Goal: Task Accomplishment & Management: Manage account settings

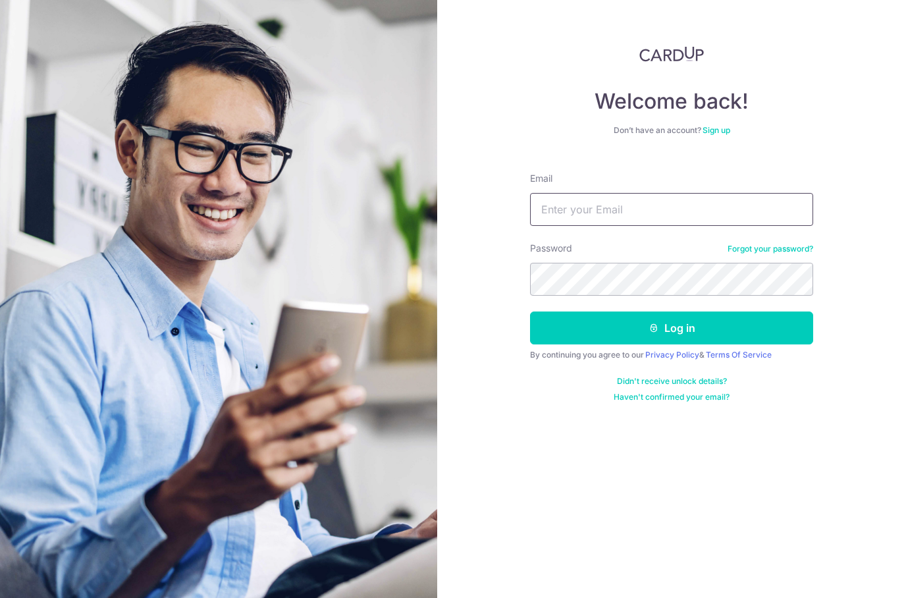
click at [666, 208] on input "Email" at bounding box center [671, 209] width 283 height 33
type input "Yingjie@gmail.com"
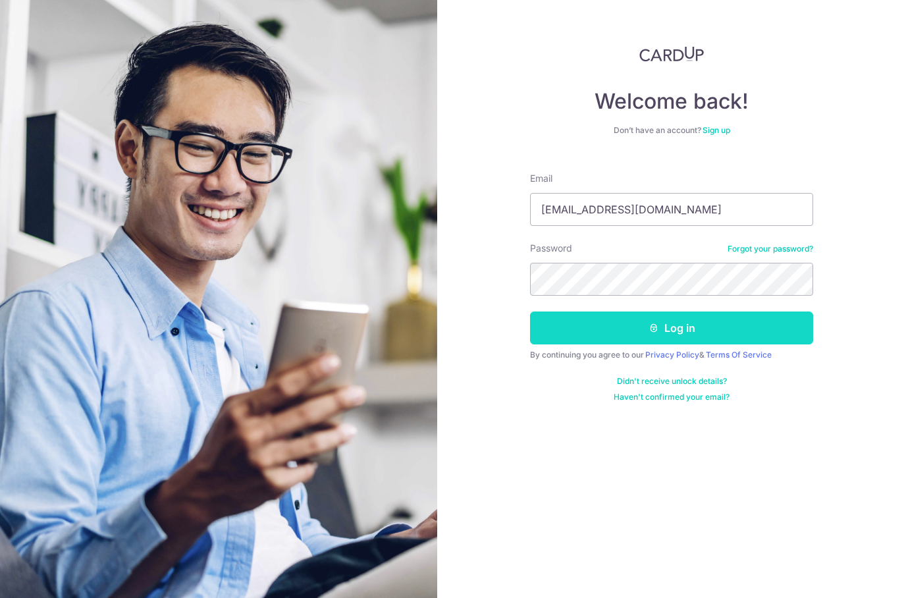
click at [702, 316] on button "Log in" at bounding box center [671, 327] width 283 height 33
click at [712, 319] on button "Log in" at bounding box center [671, 327] width 283 height 33
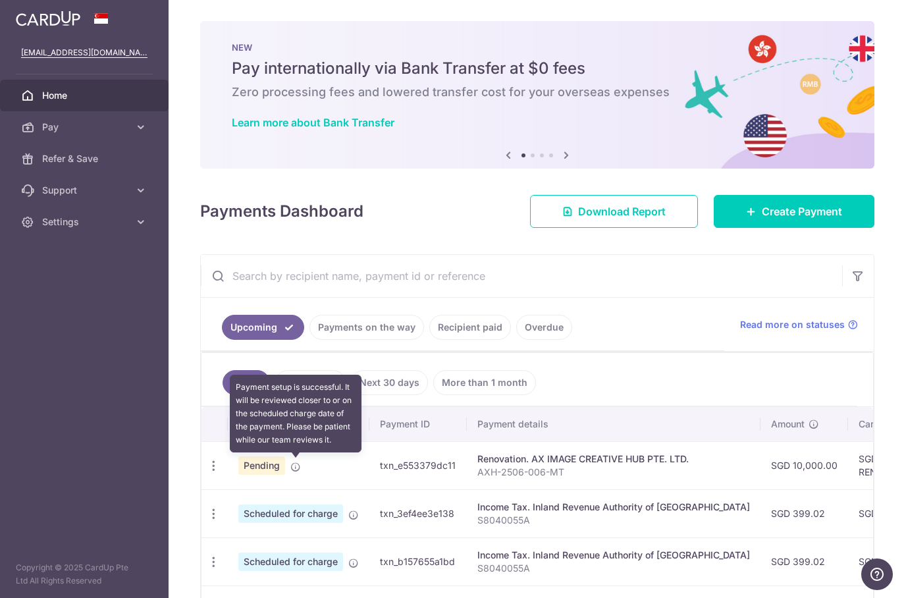
click at [300, 469] on icon at bounding box center [295, 467] width 11 height 11
click at [323, 462] on td "Pending Payment setup is successful. It will be reviewed closer to or on the sc…" at bounding box center [299, 465] width 142 height 48
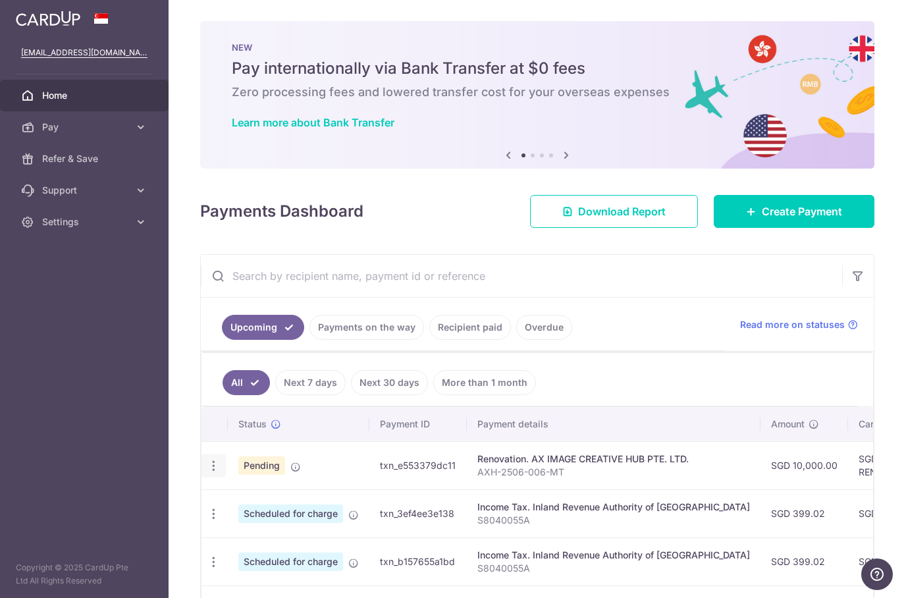
click at [207, 469] on icon "button" at bounding box center [214, 466] width 14 height 14
click at [304, 504] on span "Update payment" at bounding box center [284, 502] width 90 height 16
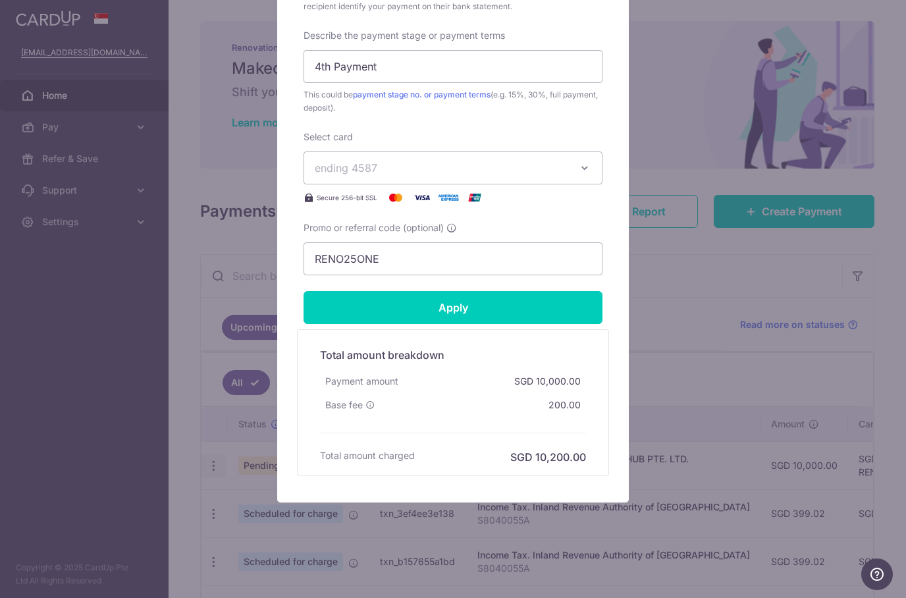
scroll to position [571, 0]
click at [736, 287] on div "Edit payment By clicking apply, you will make changes to all payments to AX IMA…" at bounding box center [453, 299] width 906 height 598
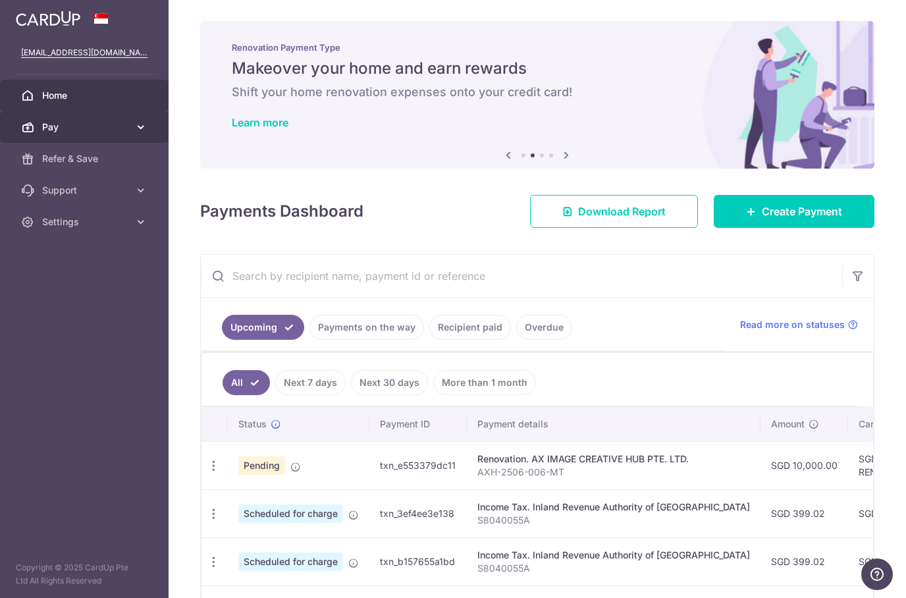
click at [139, 124] on icon at bounding box center [140, 126] width 13 height 13
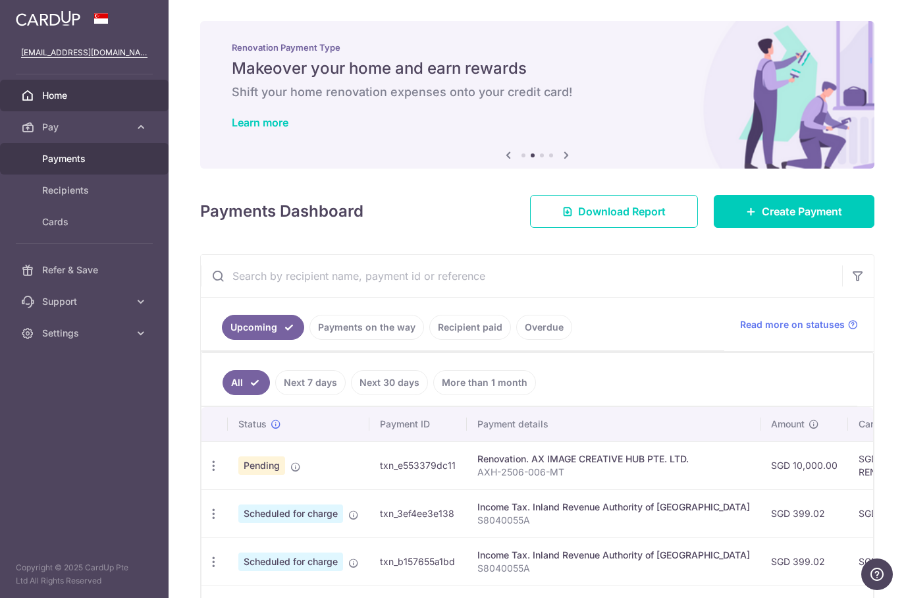
click at [118, 166] on link "Payments" at bounding box center [84, 159] width 169 height 32
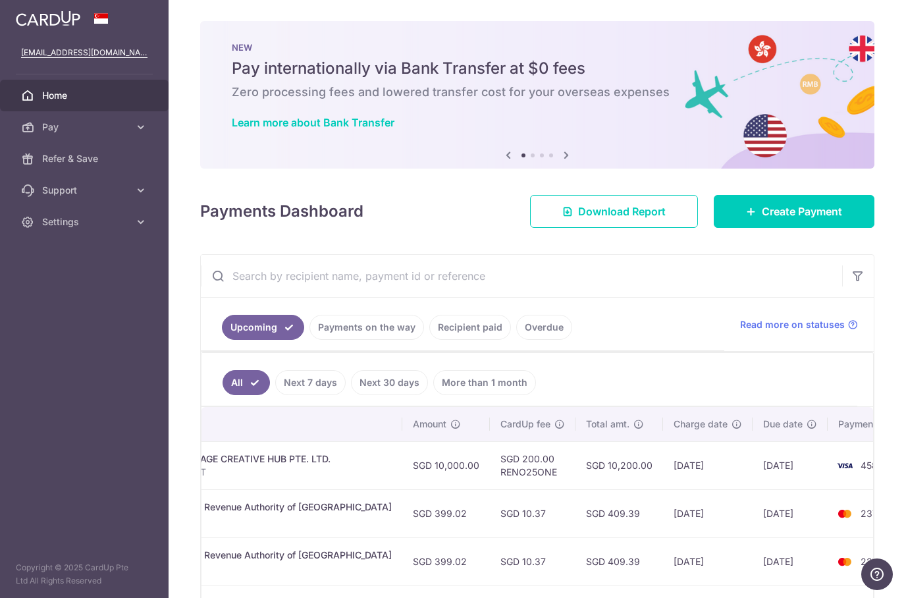
scroll to position [0, 358]
click at [861, 464] on span "4587" at bounding box center [872, 465] width 22 height 11
click at [861, 465] on span "4587" at bounding box center [872, 465] width 22 height 11
click at [822, 321] on span "Read more on statuses" at bounding box center [792, 324] width 105 height 13
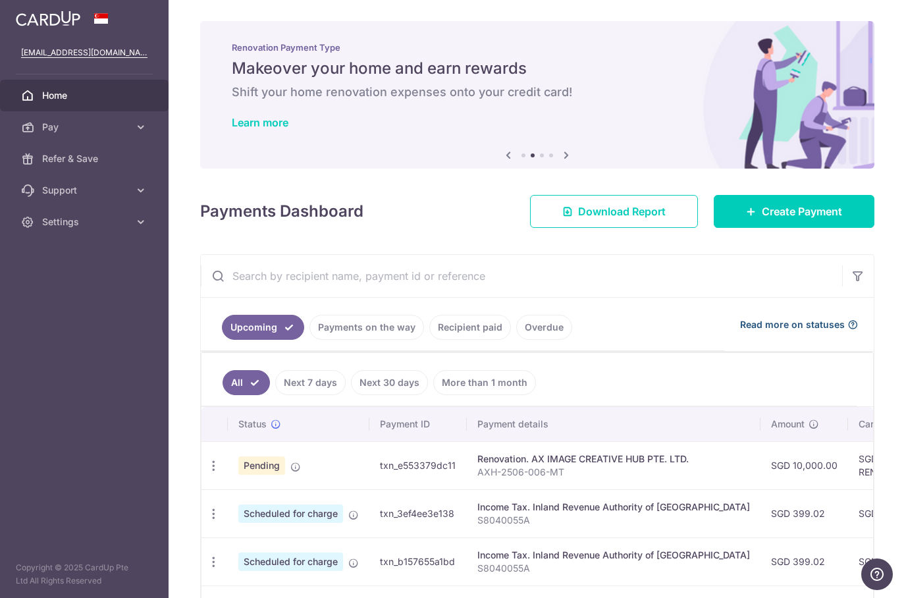
scroll to position [0, 0]
click at [213, 465] on icon "button" at bounding box center [214, 466] width 14 height 14
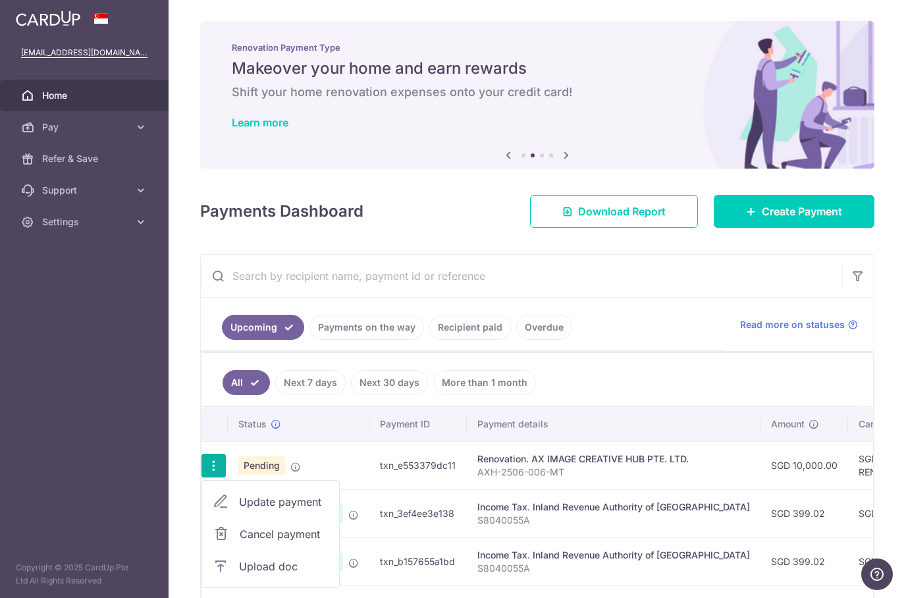
click at [307, 566] on span "Upload doc" at bounding box center [284, 566] width 90 height 16
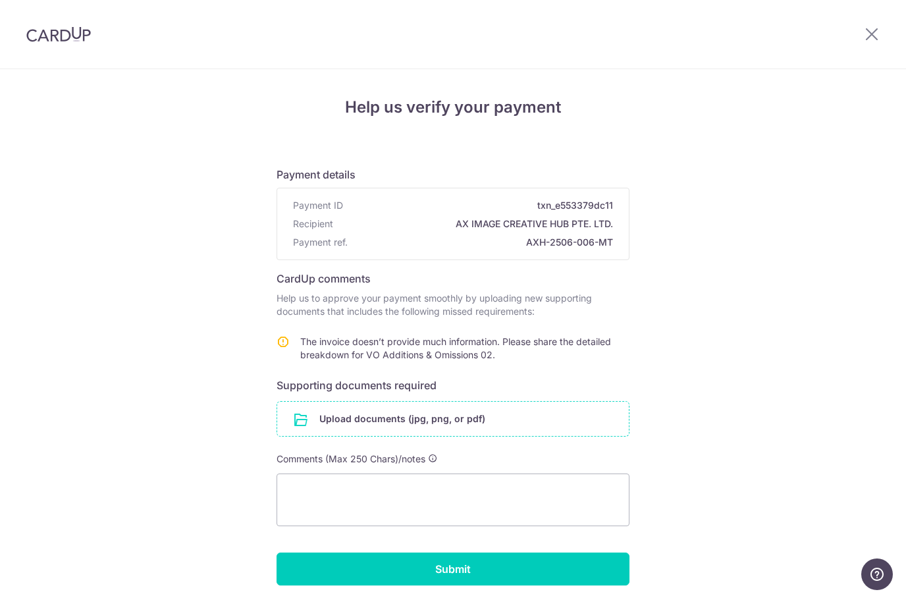
click at [559, 420] on input "file" at bounding box center [453, 419] width 352 height 34
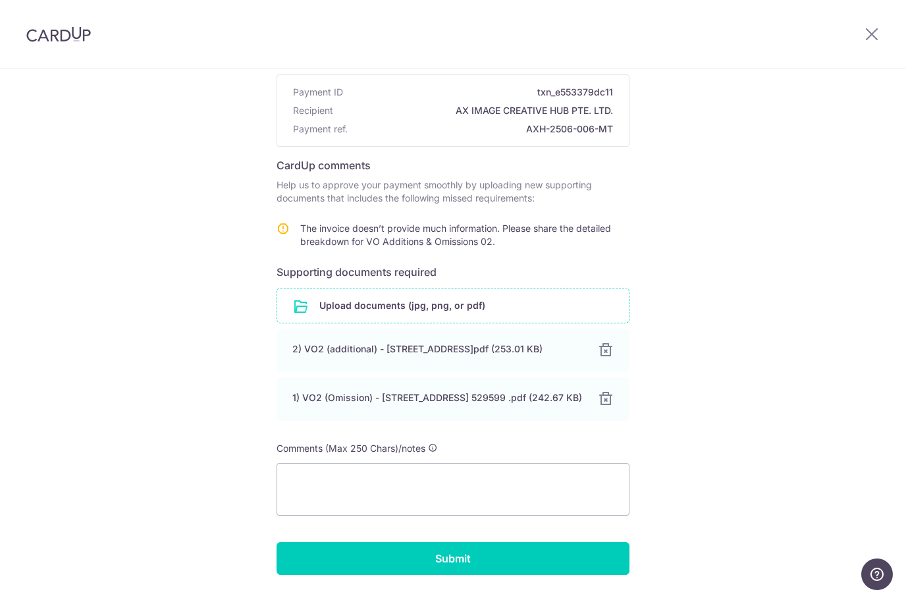
scroll to position [113, 0]
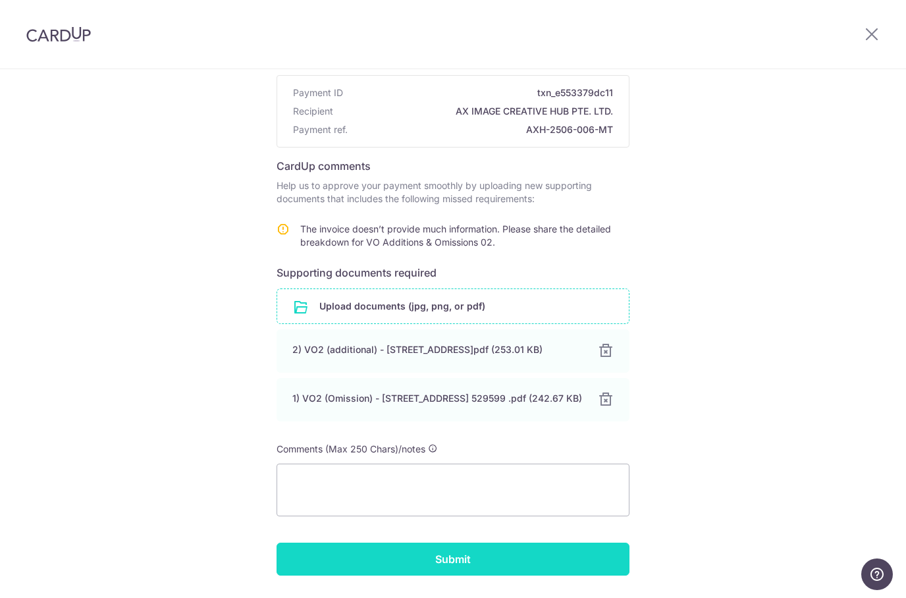
click at [571, 574] on input "Submit" at bounding box center [453, 559] width 353 height 33
